Goal: Task Accomplishment & Management: Complete application form

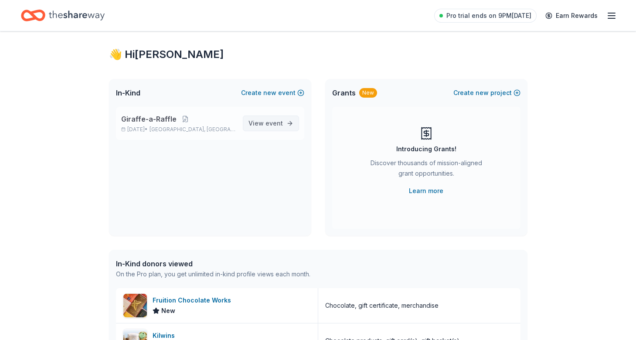
scroll to position [10, 0]
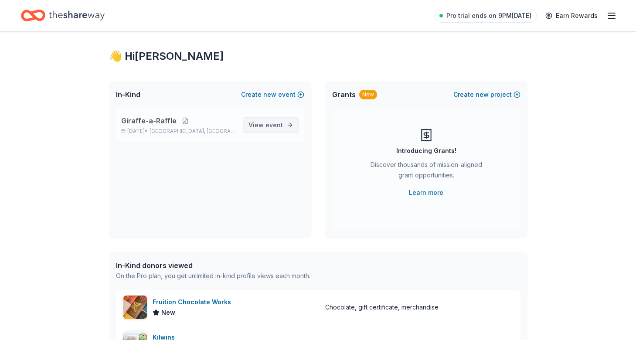
click at [270, 124] on span "event" at bounding box center [274, 124] width 17 height 7
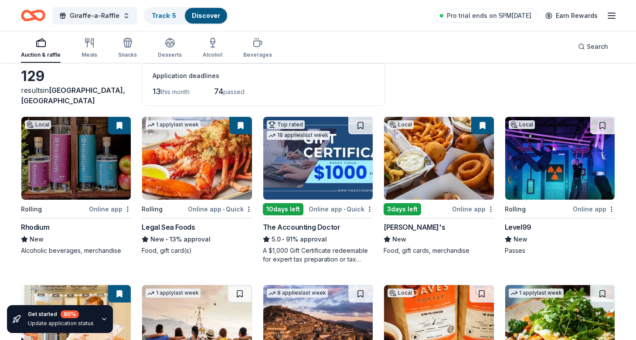
scroll to position [201, 0]
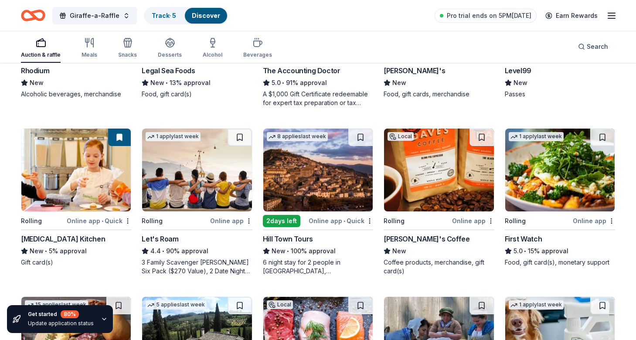
click at [227, 181] on img at bounding box center [196, 170] width 109 height 83
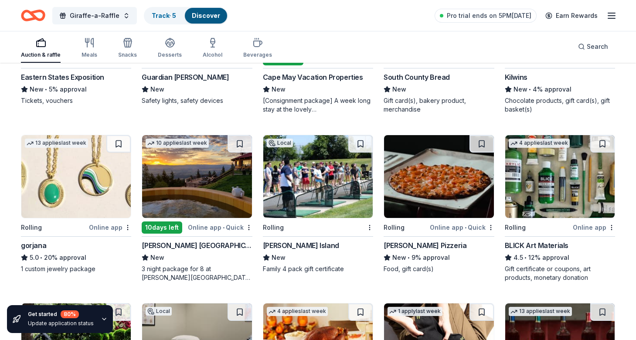
scroll to position [1038, 0]
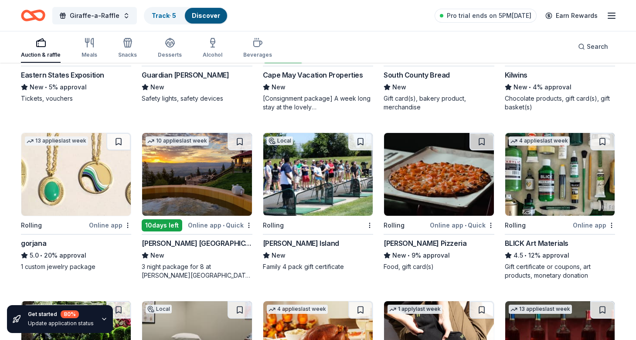
click at [62, 167] on img at bounding box center [75, 174] width 109 height 83
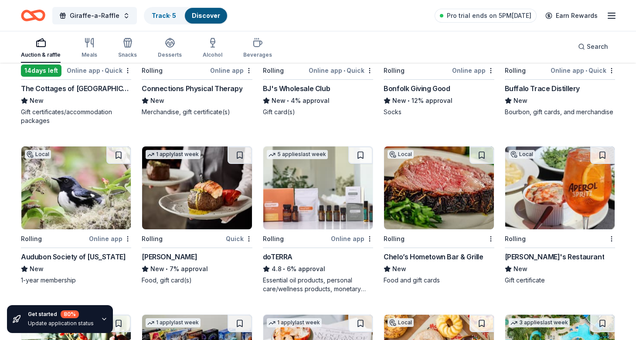
scroll to position [1368, 0]
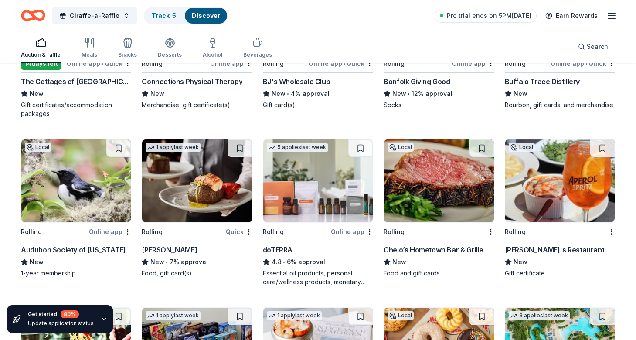
click at [99, 202] on img at bounding box center [75, 181] width 109 height 83
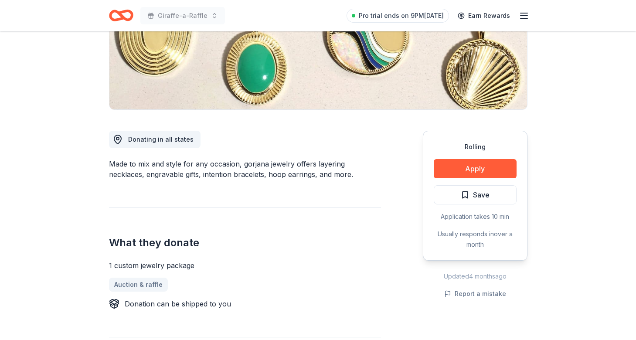
scroll to position [168, 0]
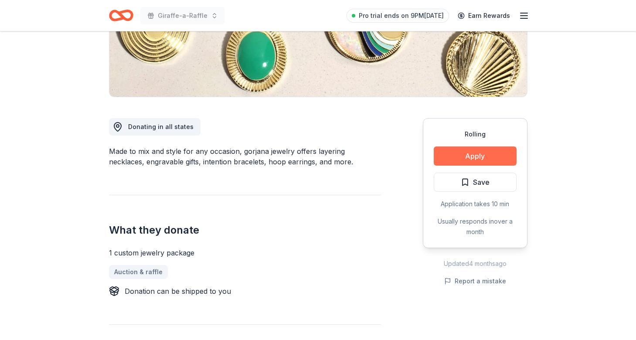
click at [464, 152] on button "Apply" at bounding box center [475, 156] width 83 height 19
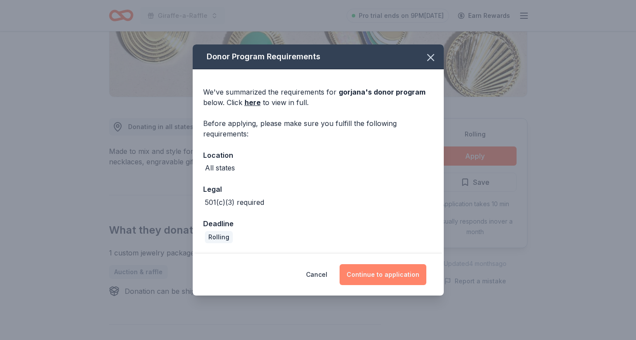
click at [395, 277] on button "Continue to application" at bounding box center [383, 274] width 87 height 21
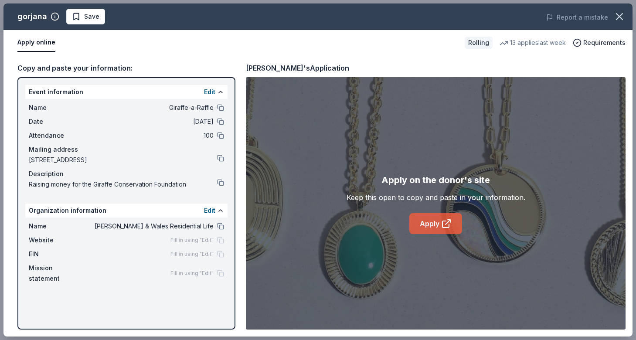
click at [440, 227] on link "Apply" at bounding box center [436, 223] width 53 height 21
click at [431, 225] on link "Apply" at bounding box center [436, 223] width 53 height 21
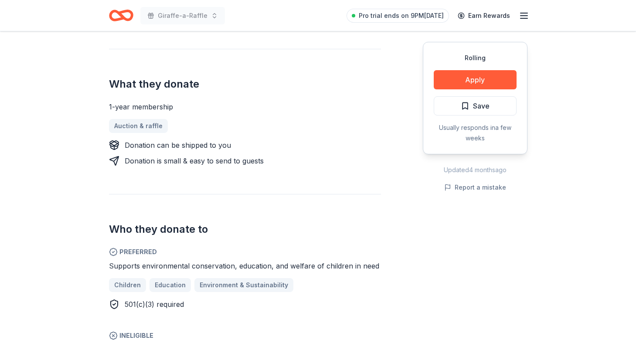
scroll to position [326, 0]
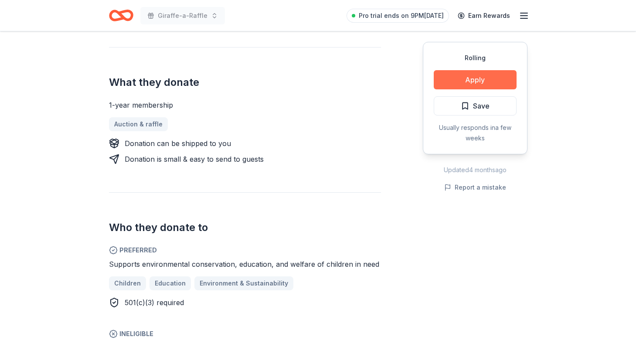
click at [465, 76] on button "Apply" at bounding box center [475, 79] width 83 height 19
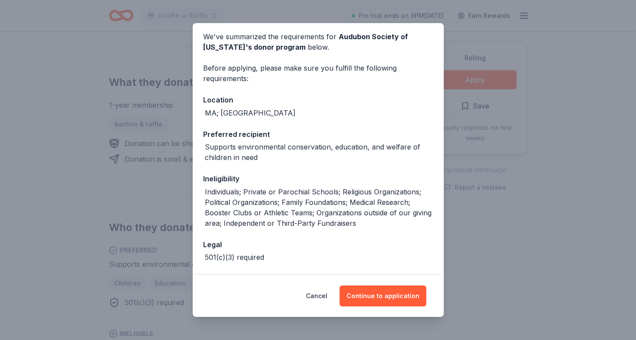
scroll to position [36, 0]
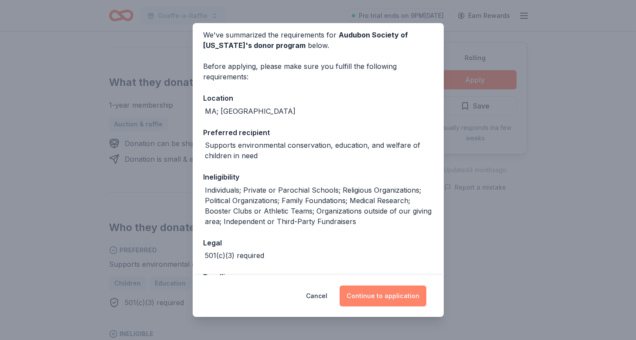
click at [371, 300] on button "Continue to application" at bounding box center [383, 296] width 87 height 21
